Goal: Find specific page/section: Find specific page/section

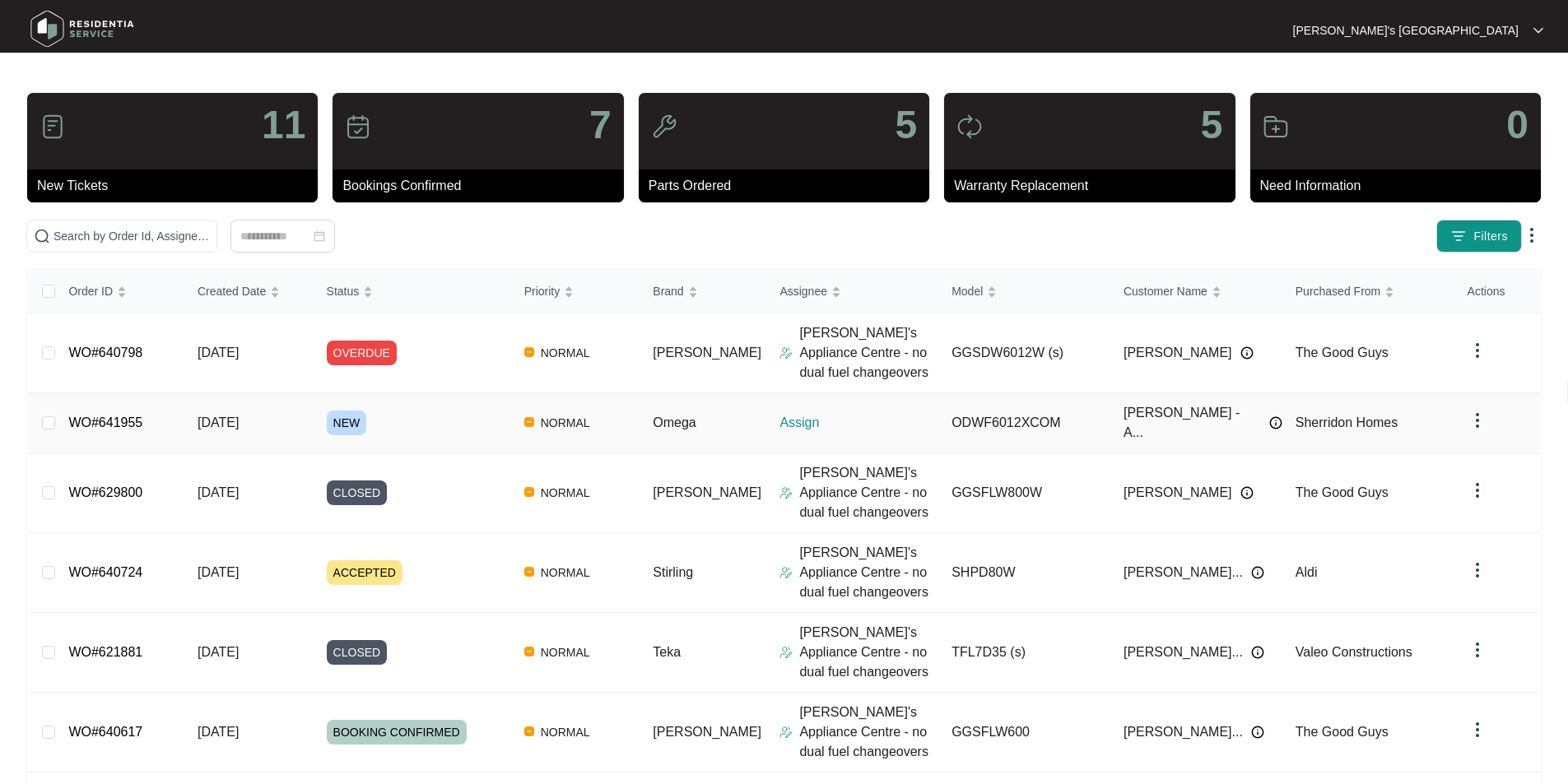
click at [115, 416] on div "Order ID Created Date Status Priority Brand Assignee Model Customer Name Purcha…" at bounding box center [784, 701] width 1512 height 861
click at [116, 415] on link "WO#641955" at bounding box center [105, 422] width 74 height 14
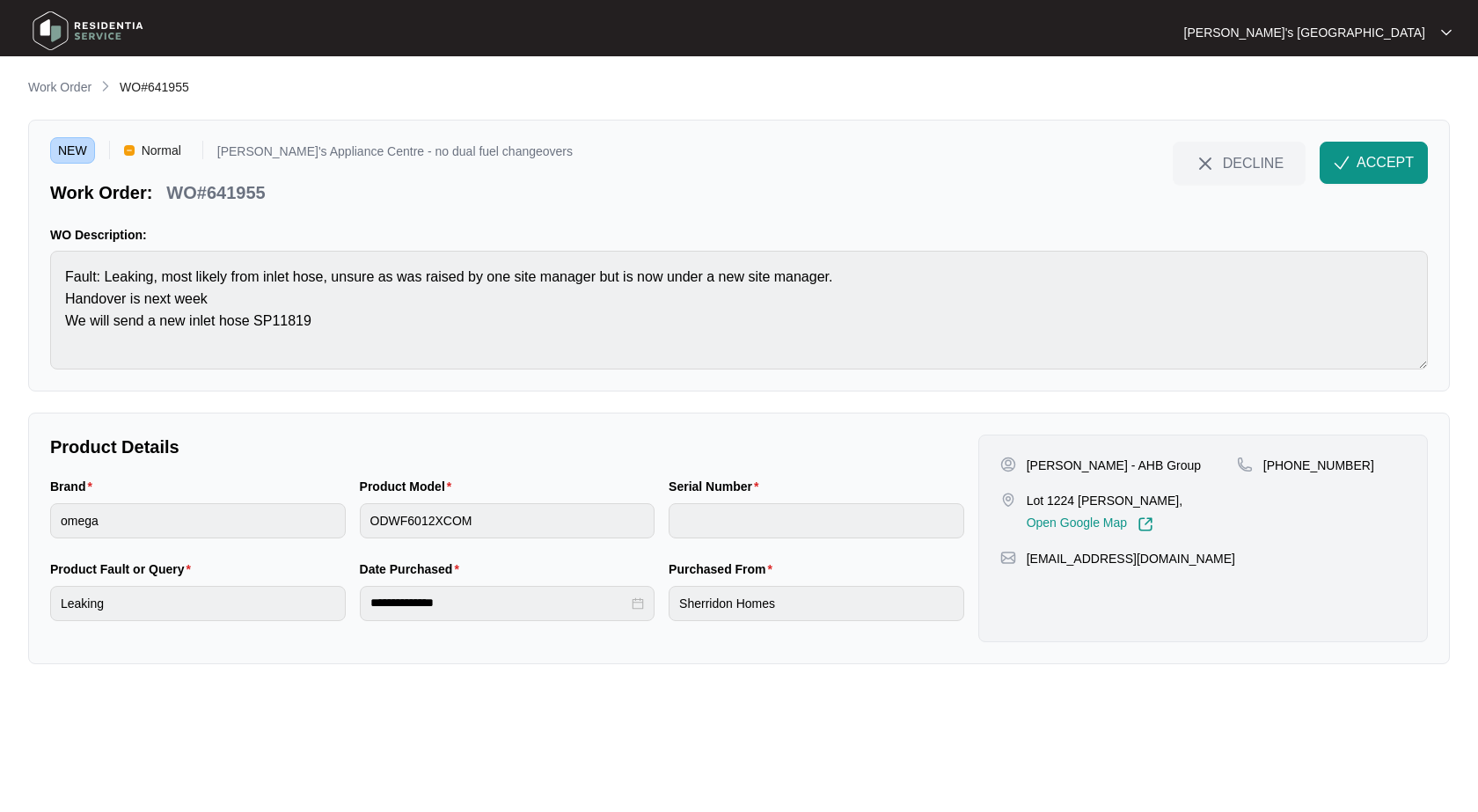
click at [1068, 495] on p "Lot 1224 Mollyan Charlemont," at bounding box center [1104, 500] width 155 height 17
drag, startPoint x: 1048, startPoint y: 502, endPoint x: 1117, endPoint y: 500, distance: 69.0
click at [1117, 500] on p "Lot 1224 Mollyan Charlemont," at bounding box center [1104, 500] width 155 height 17
copy p "1224 Mollyan"
drag, startPoint x: 1026, startPoint y: 464, endPoint x: 1166, endPoint y: 463, distance: 140.0
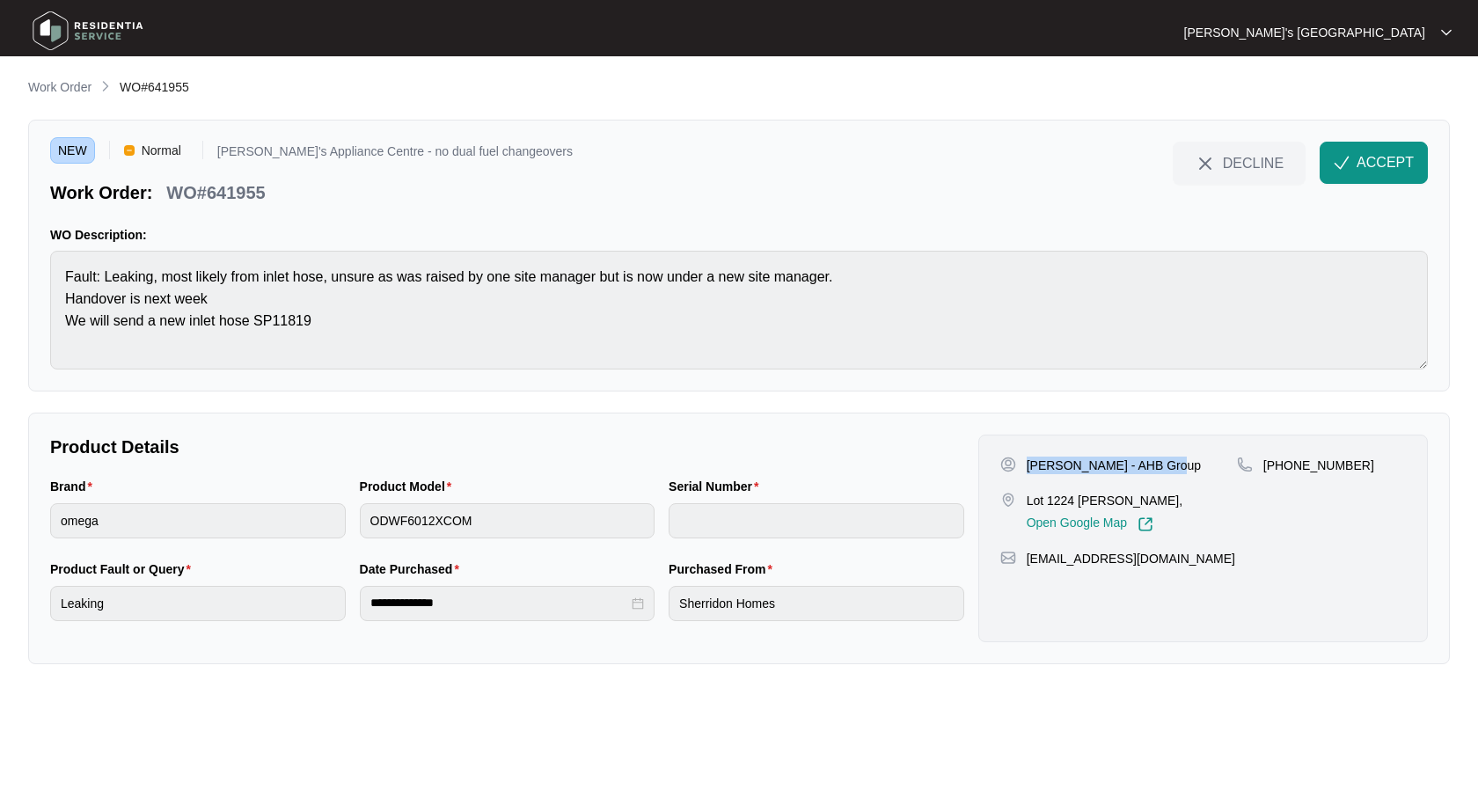
click at [1166, 463] on div "Scott Risby - AHB Group" at bounding box center [1118, 465] width 237 height 17
copy p "Scott Risby - AHB Group"
click at [1327, 459] on p "+61476615950" at bounding box center [1319, 465] width 111 height 17
copy p "61476615950"
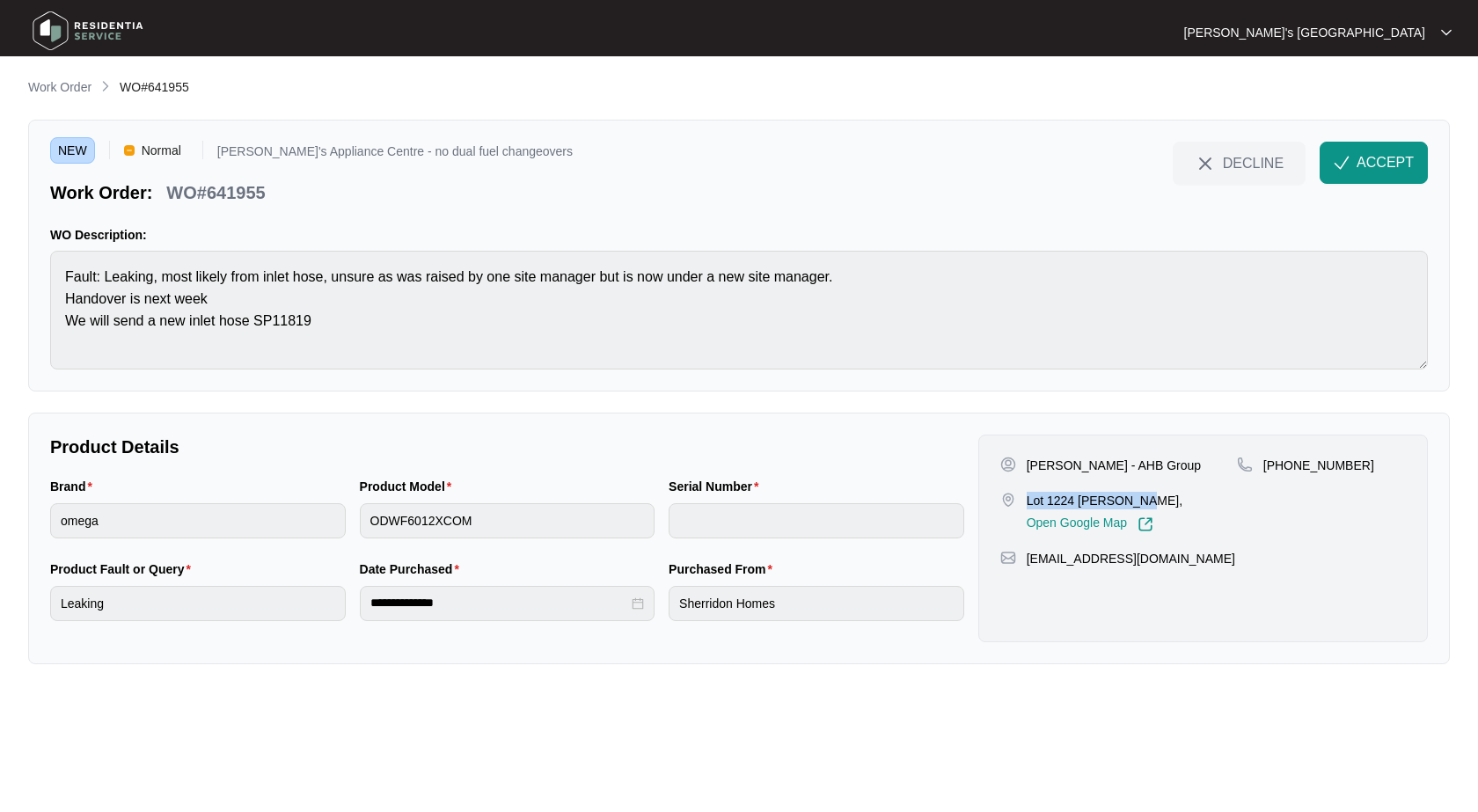
drag, startPoint x: 1027, startPoint y: 499, endPoint x: 1137, endPoint y: 498, distance: 110.0
click at [1137, 498] on p "Lot 1224 Mollyan Charlemont," at bounding box center [1104, 500] width 155 height 17
copy p "Lot 1224 Mollyan Ch"
drag, startPoint x: 1027, startPoint y: 500, endPoint x: 1117, endPoint y: 500, distance: 90.0
click at [1117, 500] on p "Lot 1224 Mollyan Charlemont," at bounding box center [1104, 500] width 155 height 17
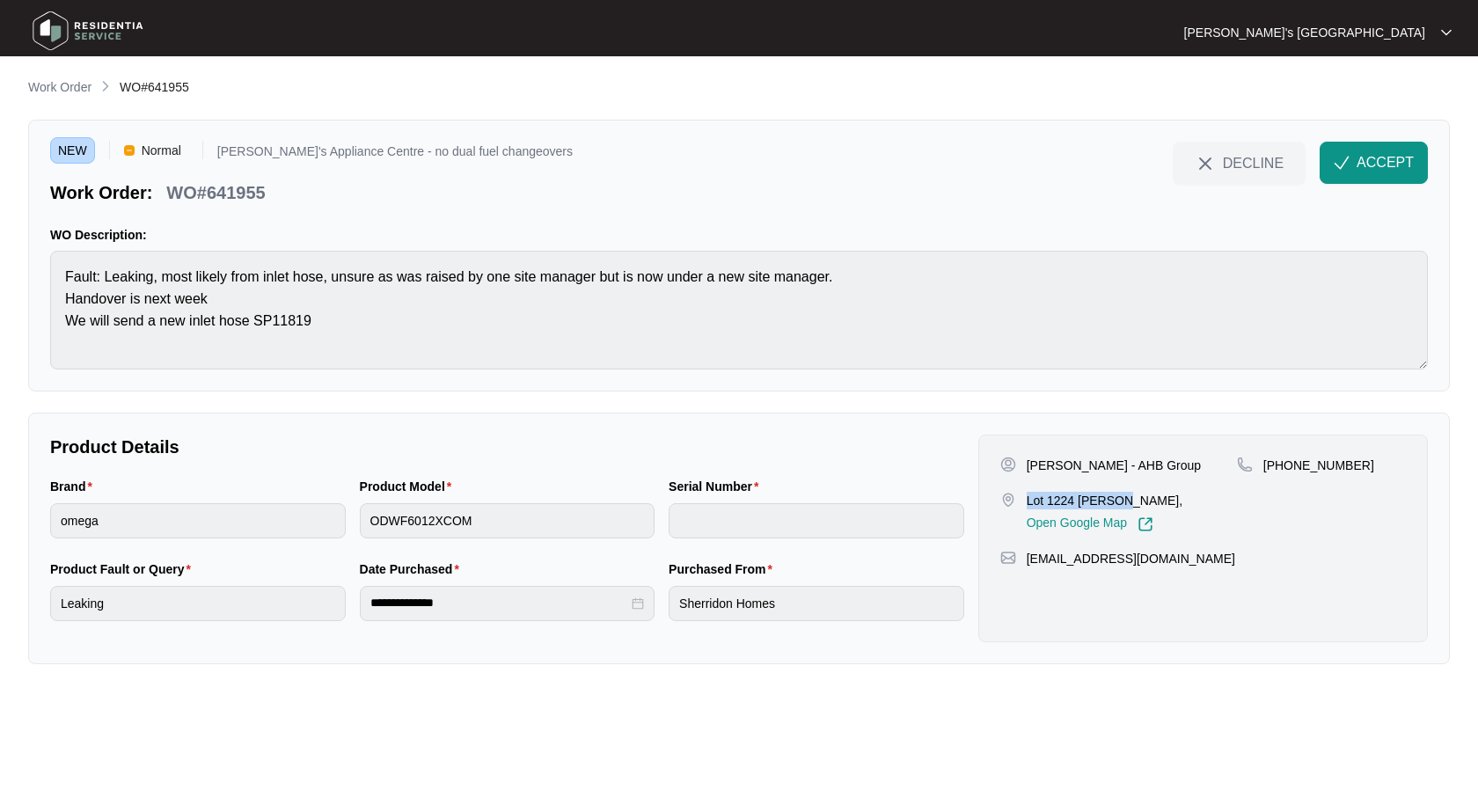
click at [1066, 466] on p "Scott Risby - AHB Group" at bounding box center [1114, 465] width 174 height 17
copy p "Risby"
click at [244, 194] on p "WO#641955" at bounding box center [215, 193] width 98 height 25
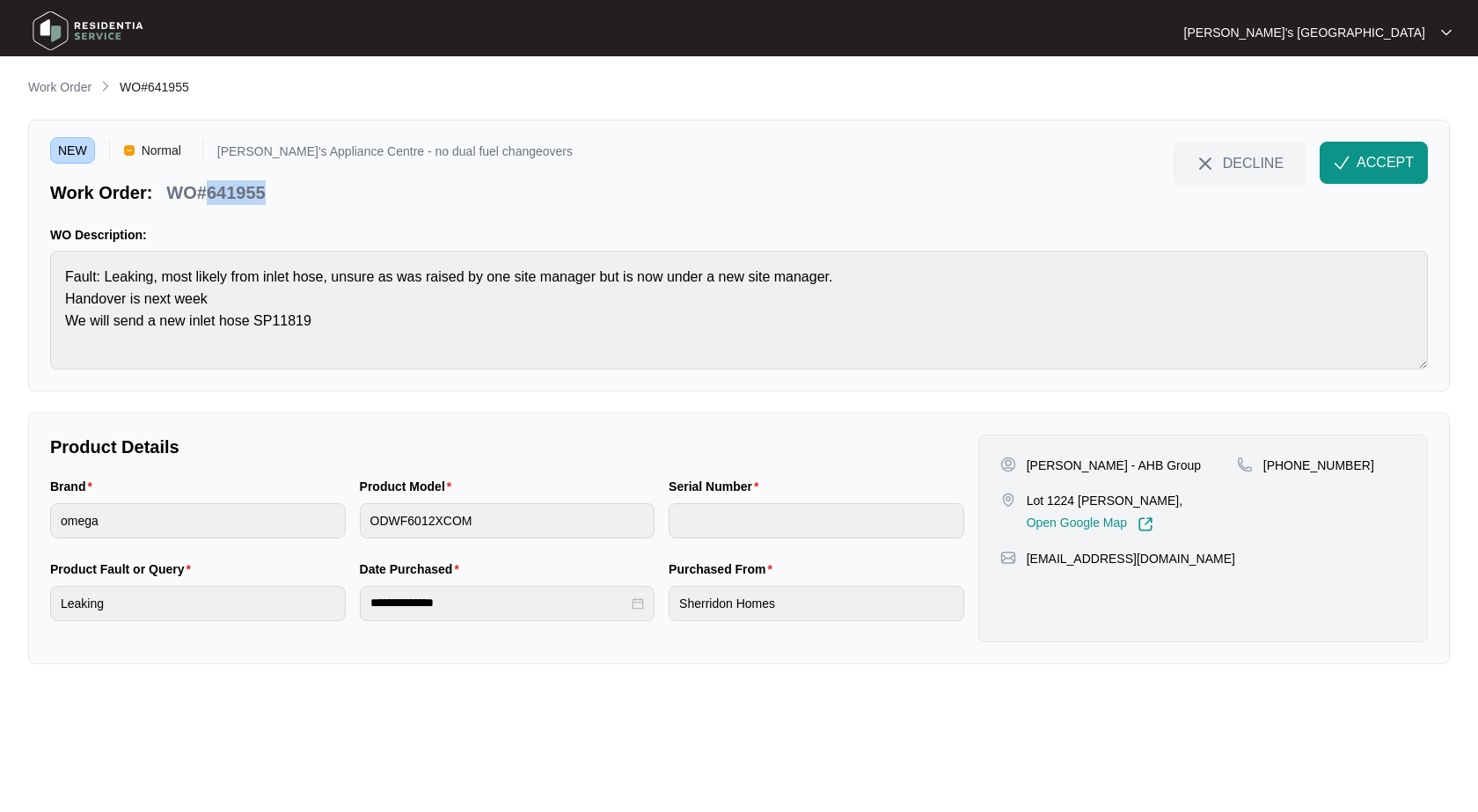
copy p "641955"
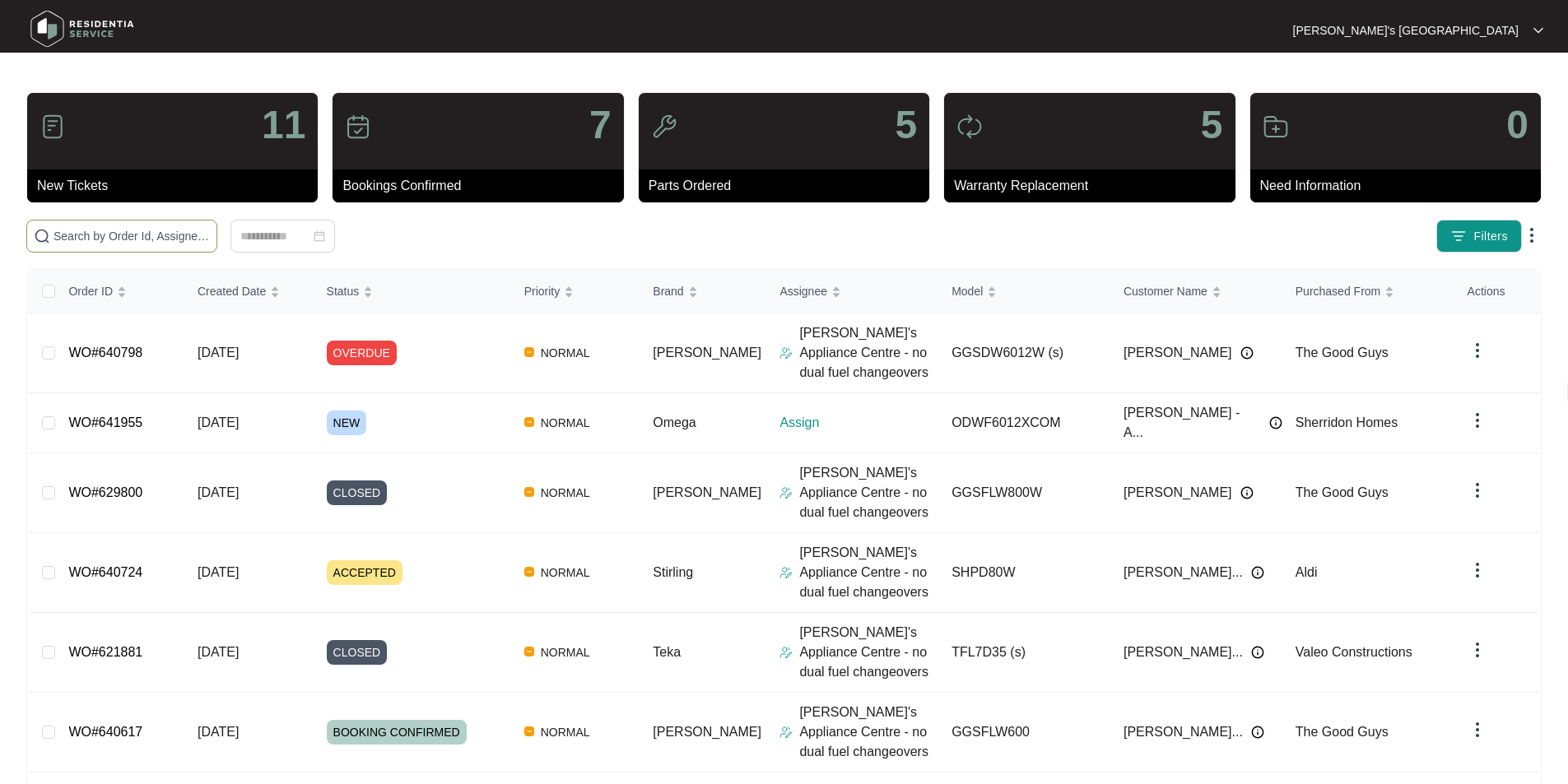
click at [218, 220] on span at bounding box center [122, 236] width 191 height 33
click at [210, 228] on input "text" at bounding box center [132, 235] width 156 height 18
paste input "638371"
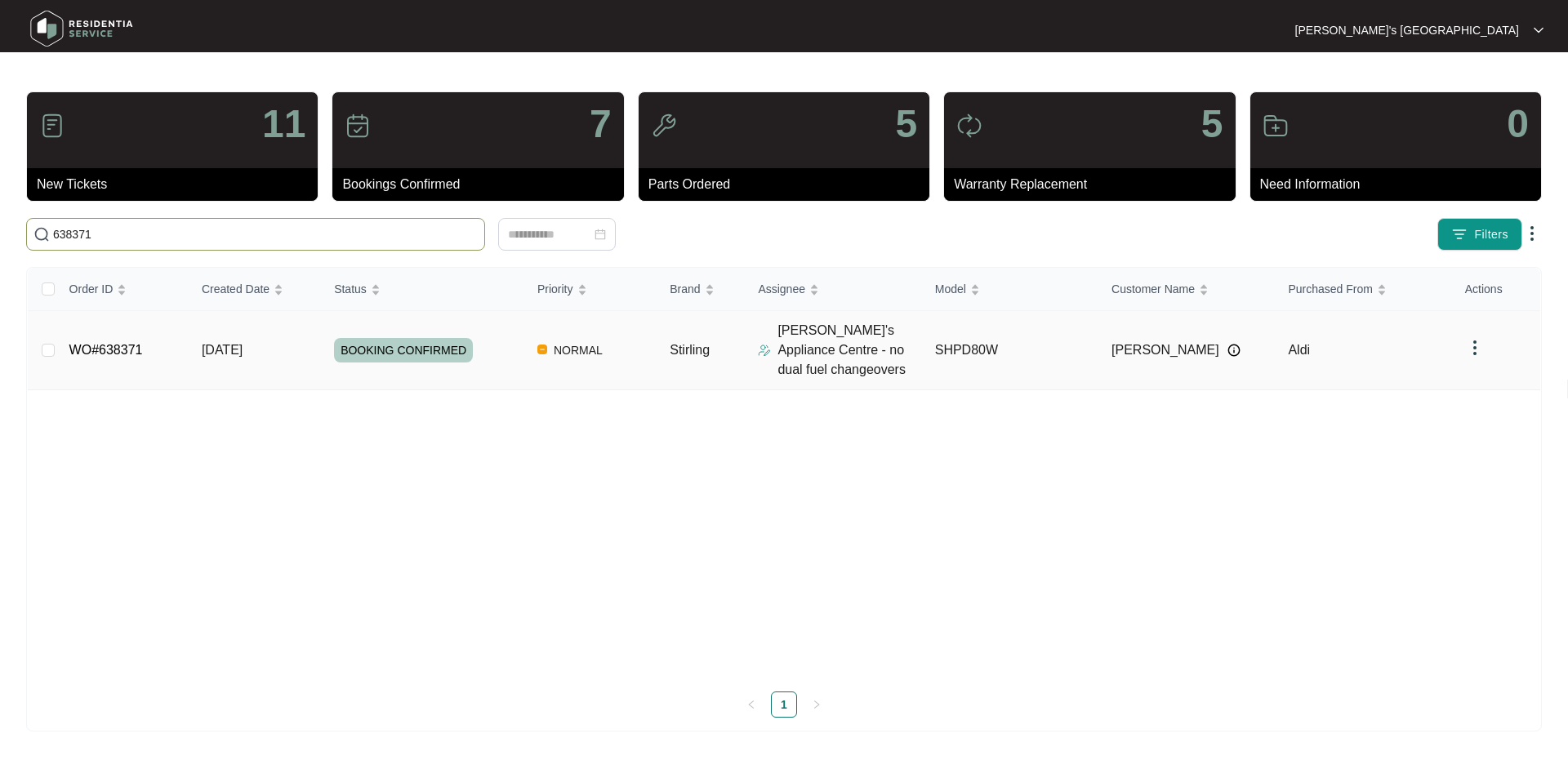
type input "638371"
click at [93, 343] on link "WO#638371" at bounding box center [105, 350] width 73 height 13
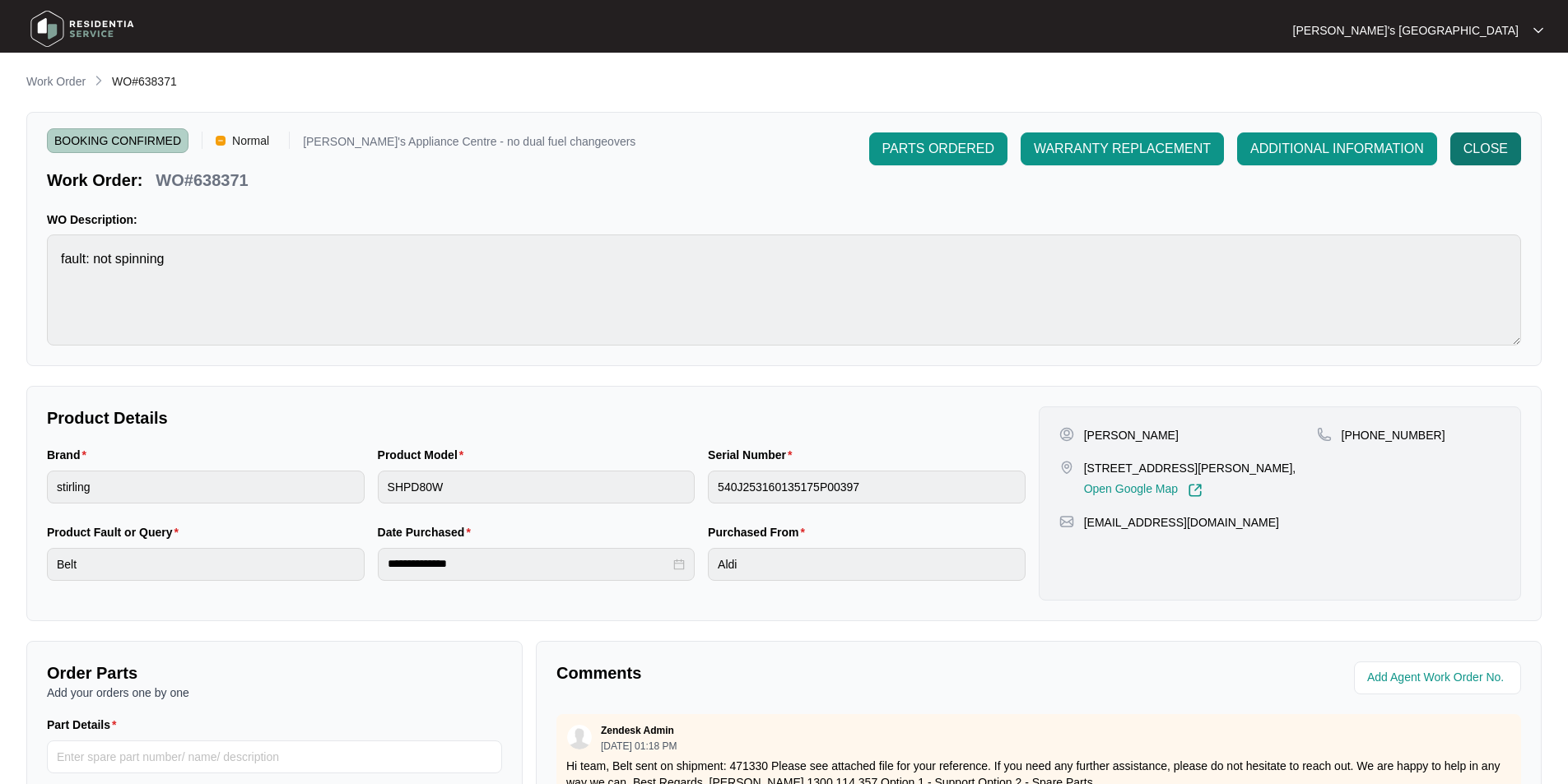
click at [1488, 157] on span "CLOSE" at bounding box center [1486, 149] width 44 height 20
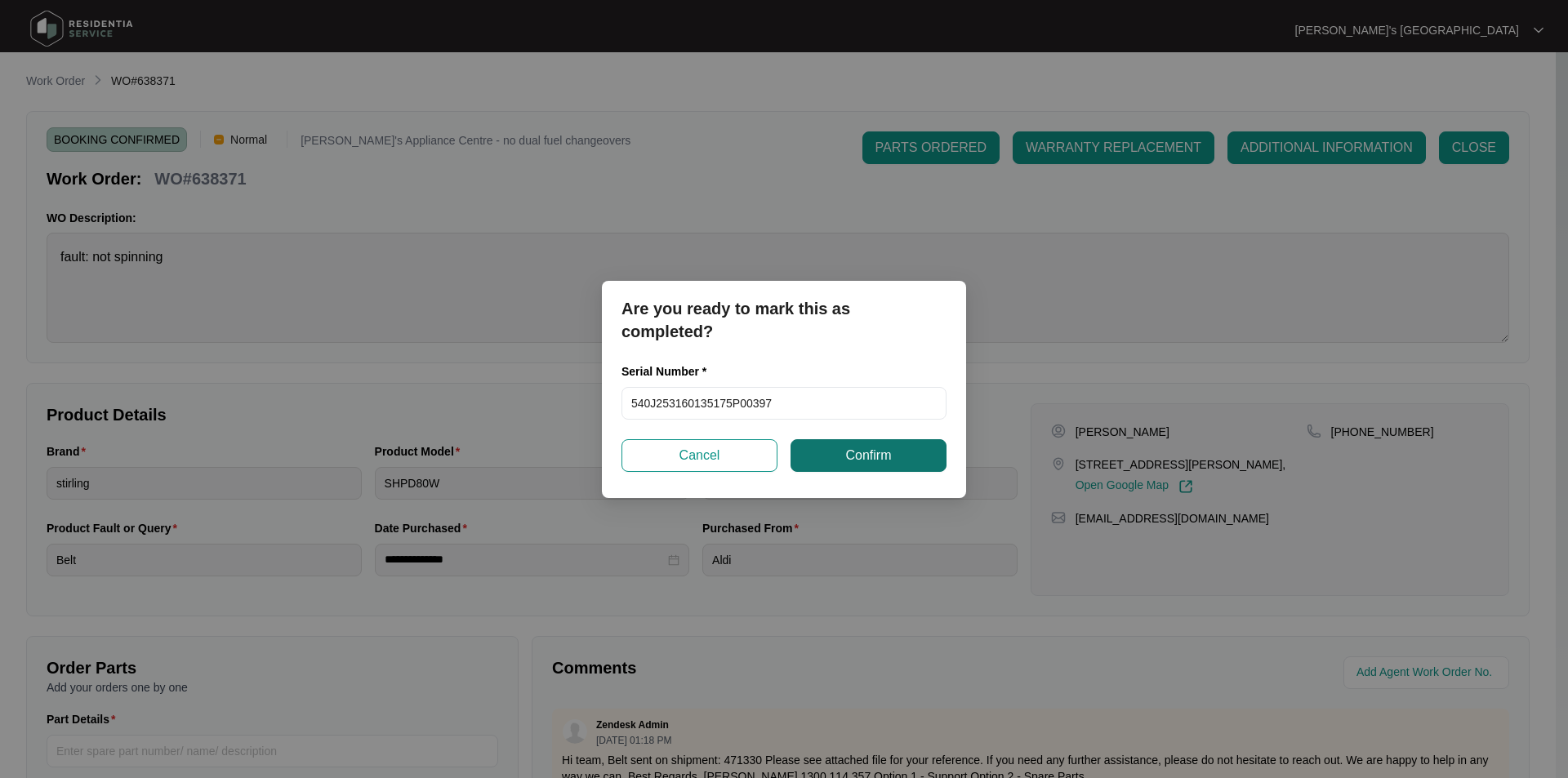
click at [883, 458] on span "Confirm" at bounding box center [868, 455] width 46 height 19
